Goal: Understand process/instructions

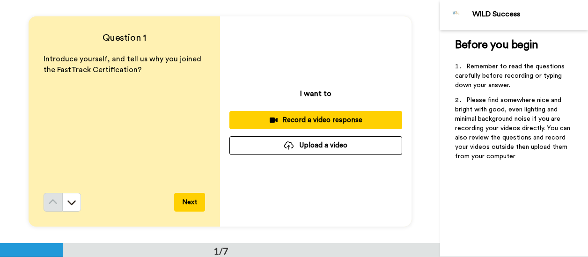
click at [191, 204] on button "Next" at bounding box center [189, 202] width 31 height 19
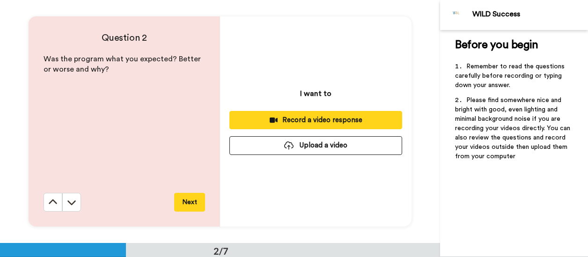
scroll to position [243, 0]
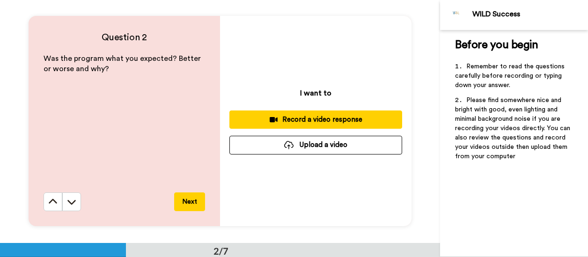
click at [191, 204] on button "Next" at bounding box center [189, 201] width 31 height 19
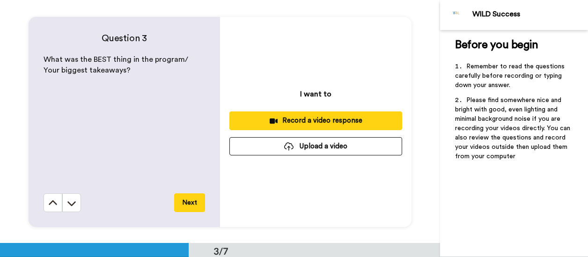
scroll to position [487, 0]
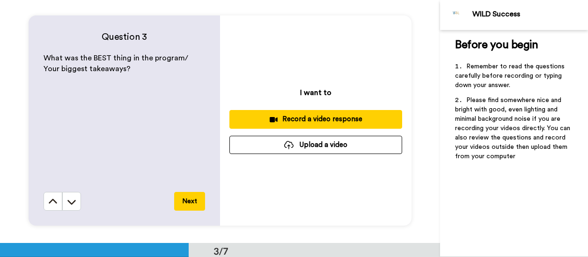
click at [191, 204] on button "Next" at bounding box center [189, 201] width 31 height 19
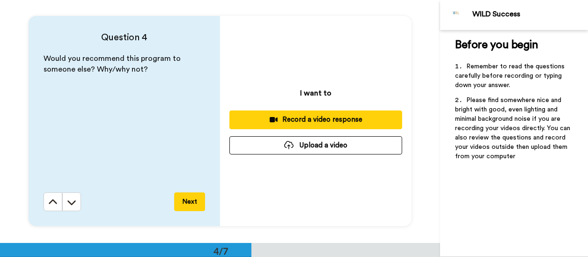
scroll to position [730, 0]
click at [191, 204] on button "Next" at bounding box center [189, 201] width 31 height 19
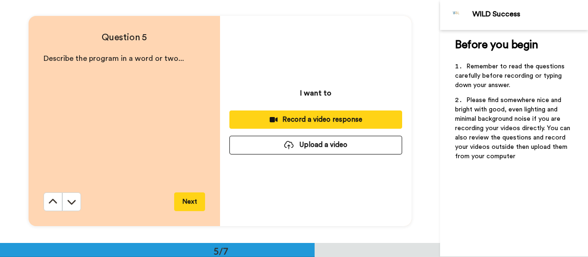
scroll to position [973, 0]
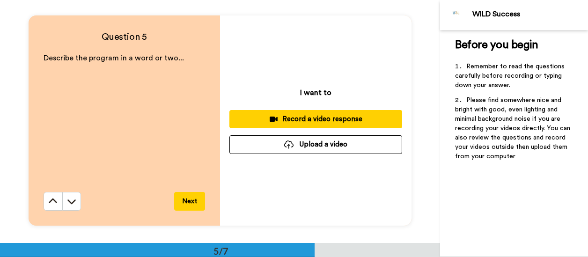
click at [191, 204] on button "Next" at bounding box center [189, 201] width 31 height 19
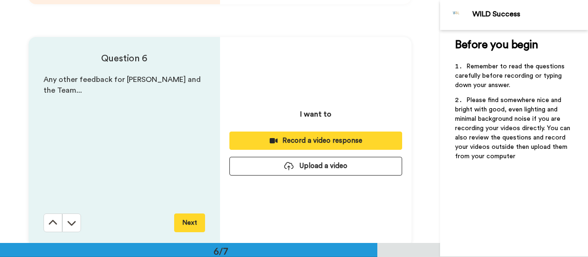
scroll to position [1216, 0]
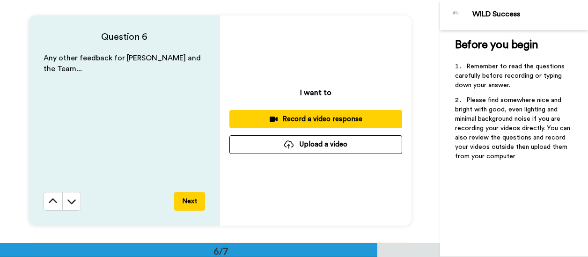
click at [191, 204] on button "Next" at bounding box center [189, 201] width 31 height 19
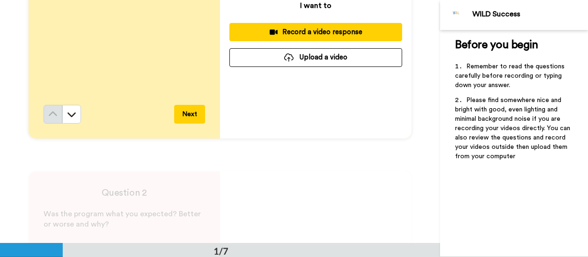
scroll to position [0, 0]
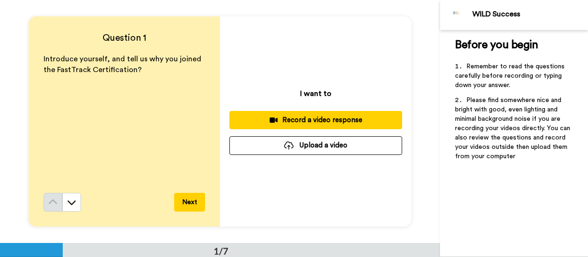
click at [317, 148] on button "Upload a video" at bounding box center [315, 145] width 173 height 18
click at [312, 140] on button "Upload a video" at bounding box center [315, 145] width 173 height 18
click at [322, 149] on button "Upload a video" at bounding box center [315, 145] width 173 height 18
click at [337, 147] on button "Upload a video" at bounding box center [315, 145] width 173 height 18
click at [275, 143] on button "Upload a video" at bounding box center [315, 145] width 173 height 18
